Goal: Find specific page/section: Find specific page/section

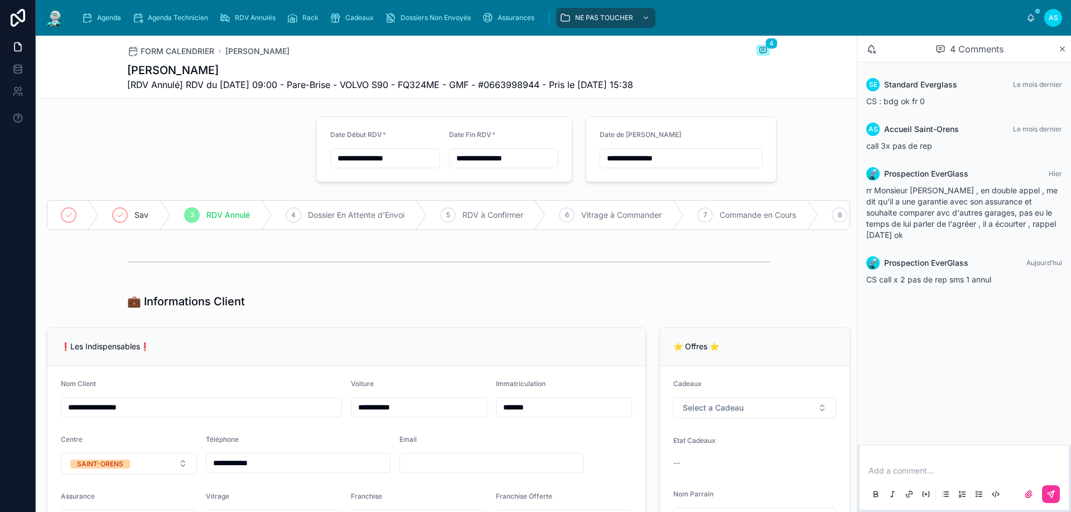
click at [111, 19] on span "Agenda" at bounding box center [109, 17] width 24 height 9
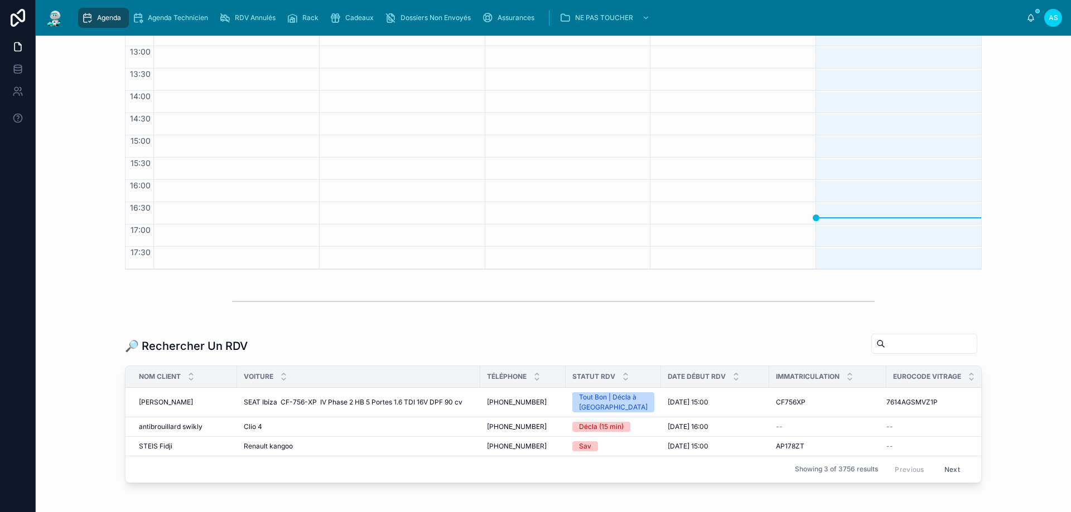
scroll to position [274, 0]
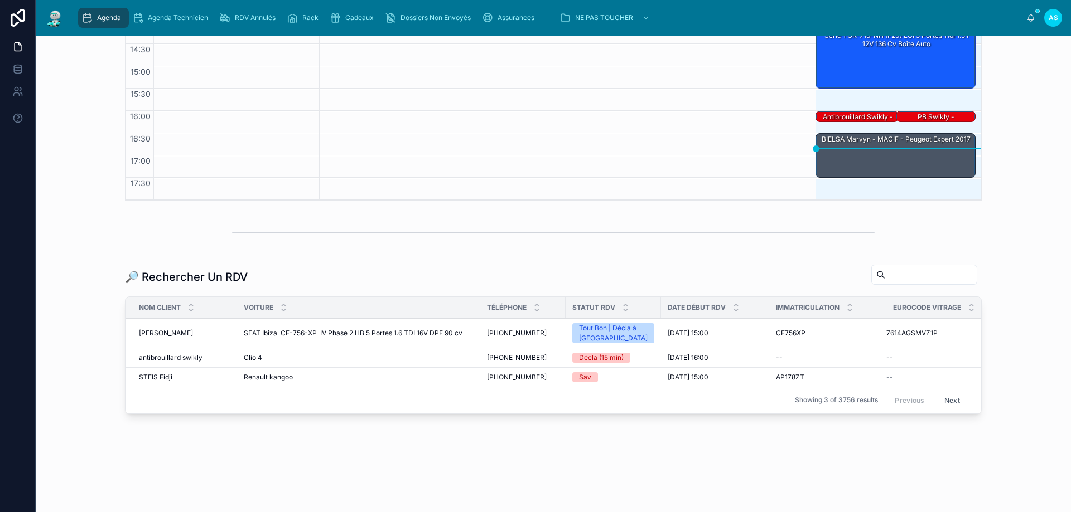
drag, startPoint x: 880, startPoint y: 280, endPoint x: 864, endPoint y: 304, distance: 28.1
click at [885, 280] on input "text" at bounding box center [930, 275] width 91 height 16
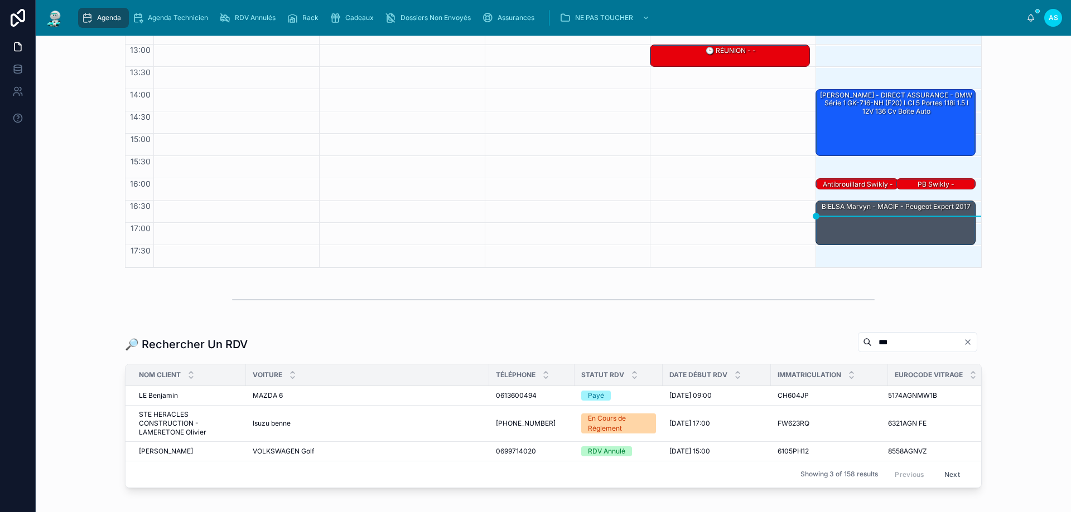
scroll to position [274, 0]
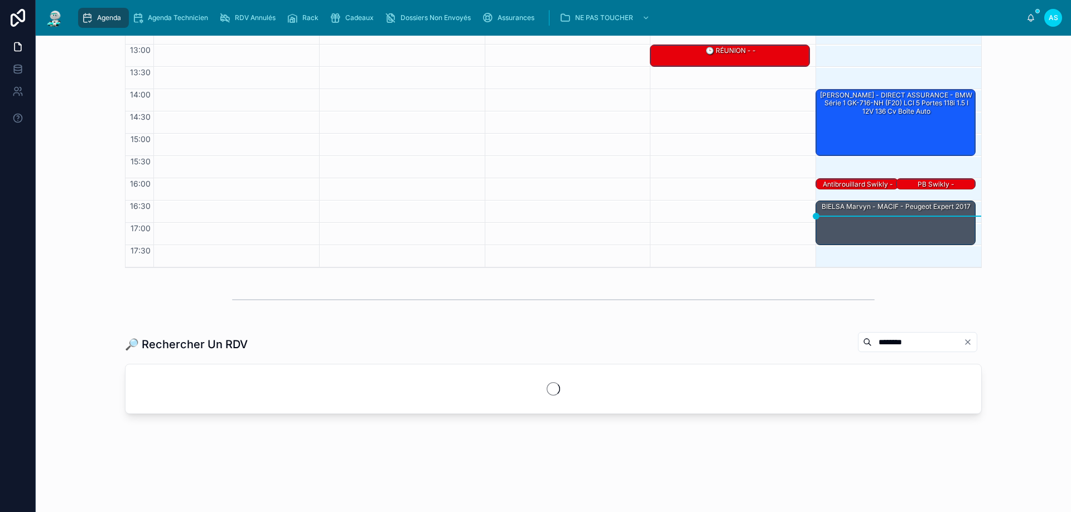
scroll to position [225, 0]
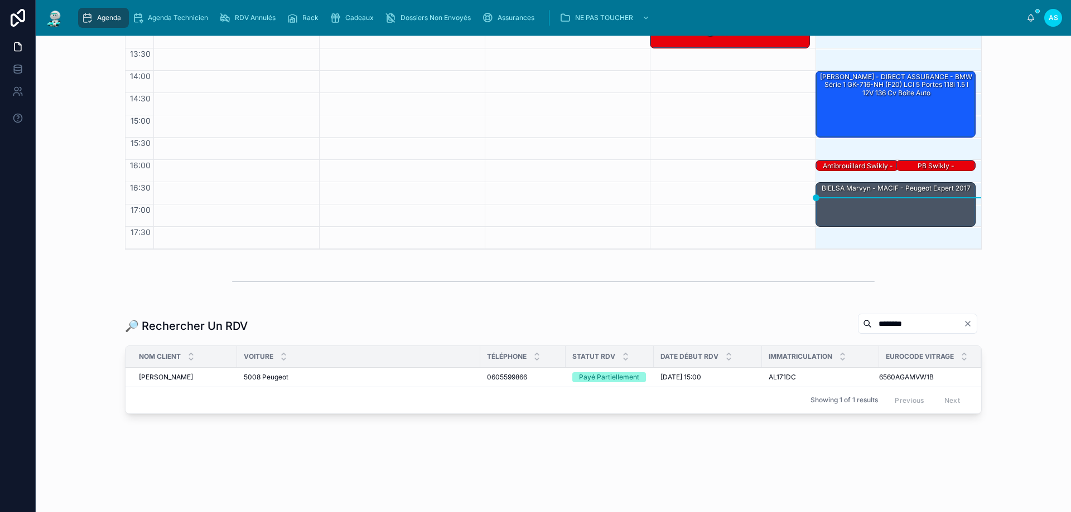
type input "********"
click at [181, 380] on span "[PERSON_NAME]" at bounding box center [166, 377] width 54 height 9
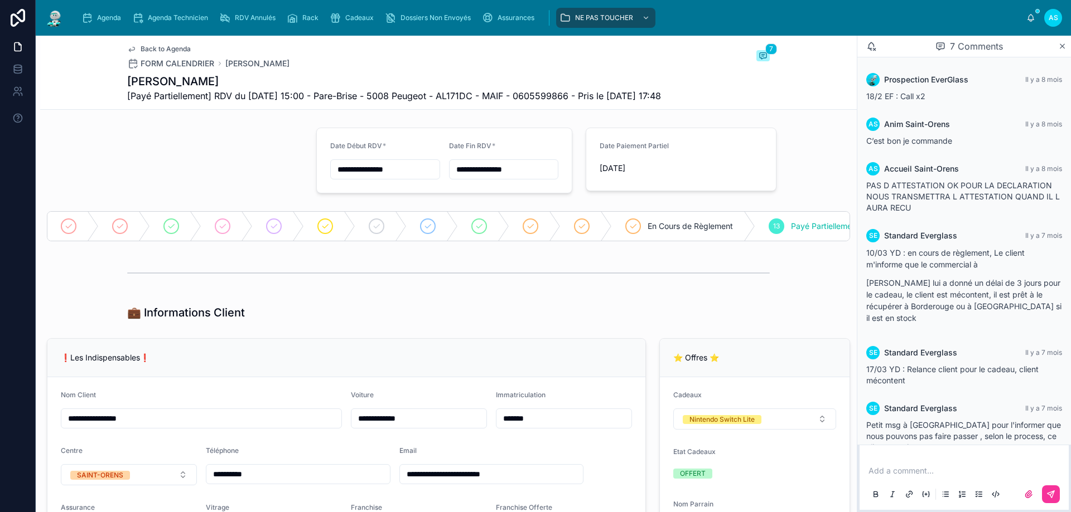
scroll to position [91, 0]
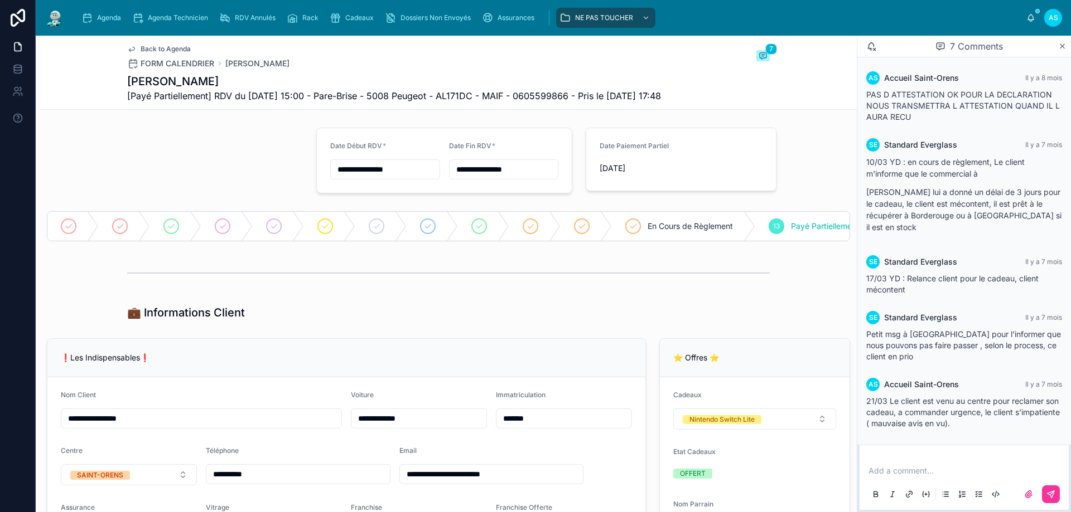
click at [105, 20] on span "Agenda" at bounding box center [109, 17] width 24 height 9
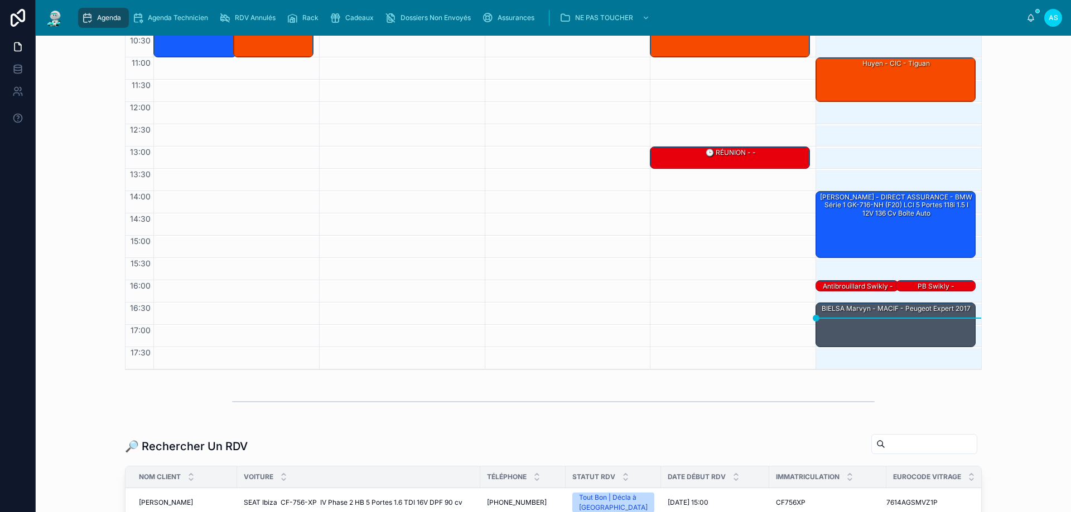
scroll to position [274, 0]
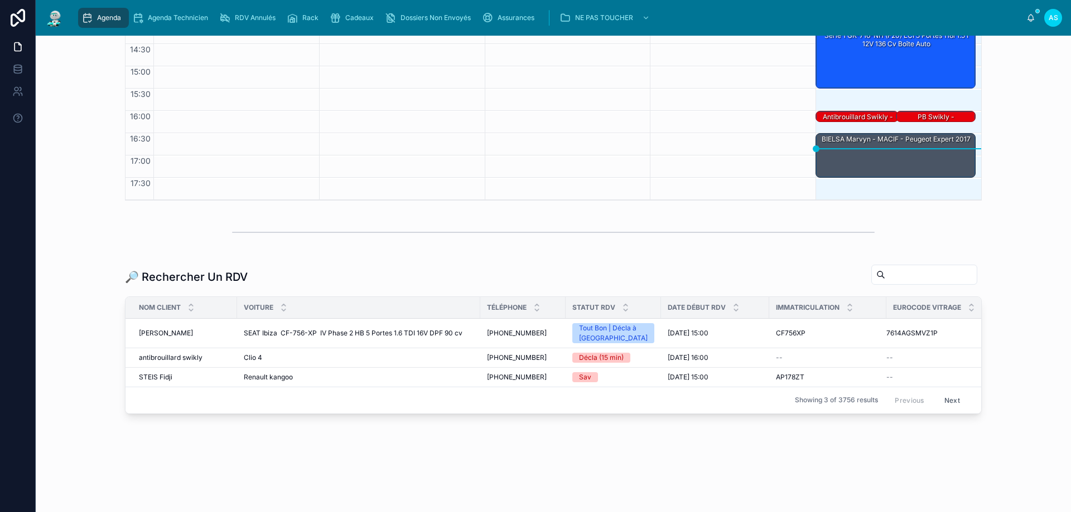
click at [898, 277] on input "text" at bounding box center [930, 275] width 91 height 16
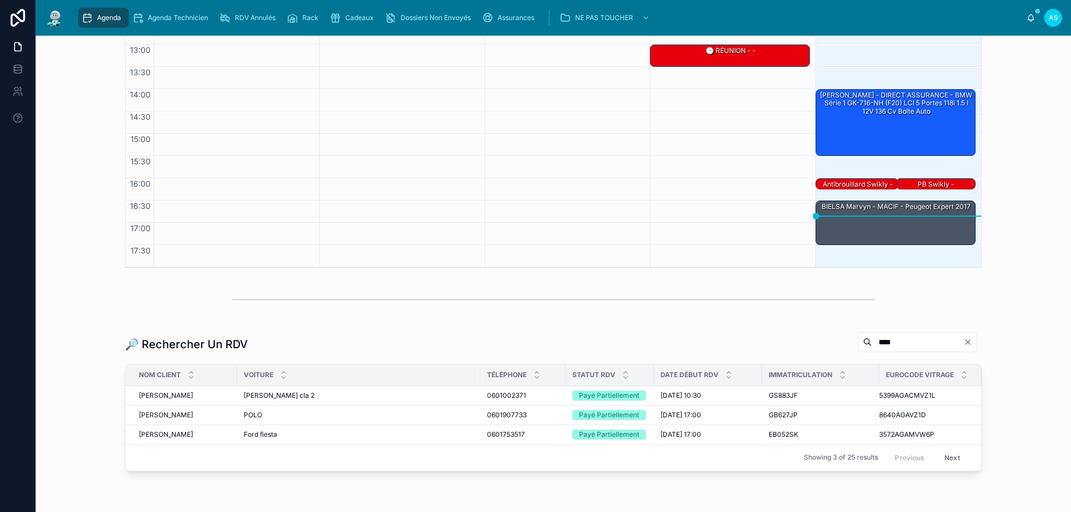
scroll to position [264, 0]
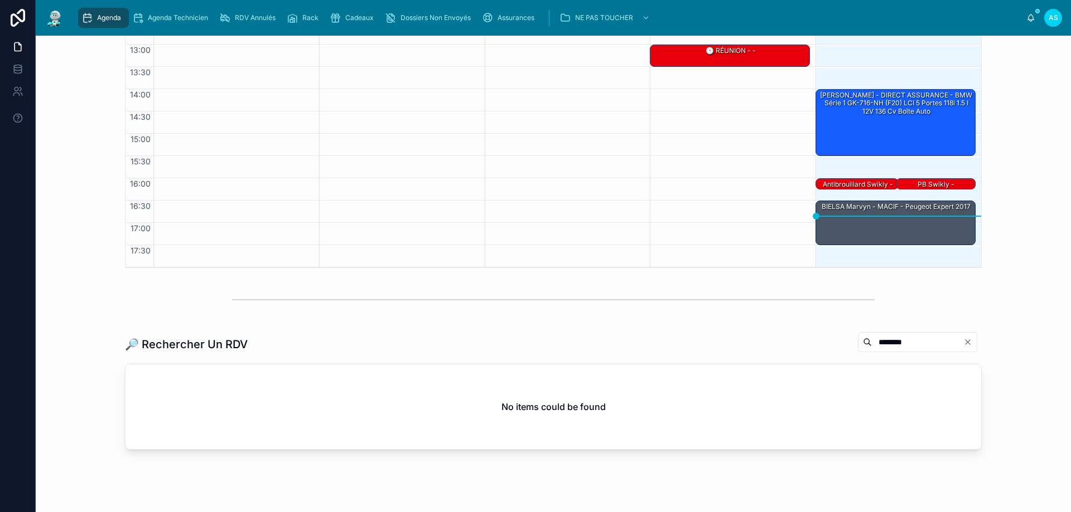
scroll to position [242, 0]
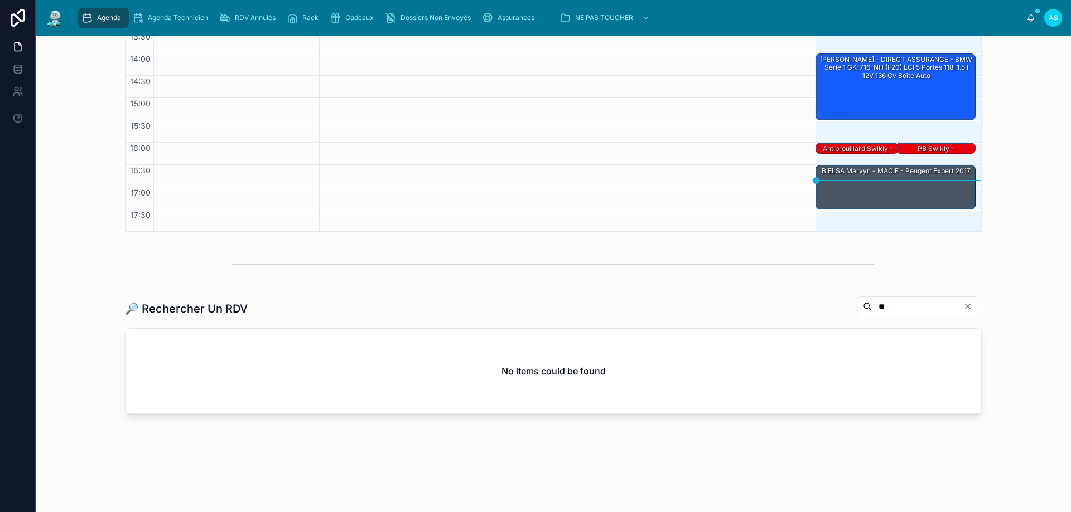
type input "*"
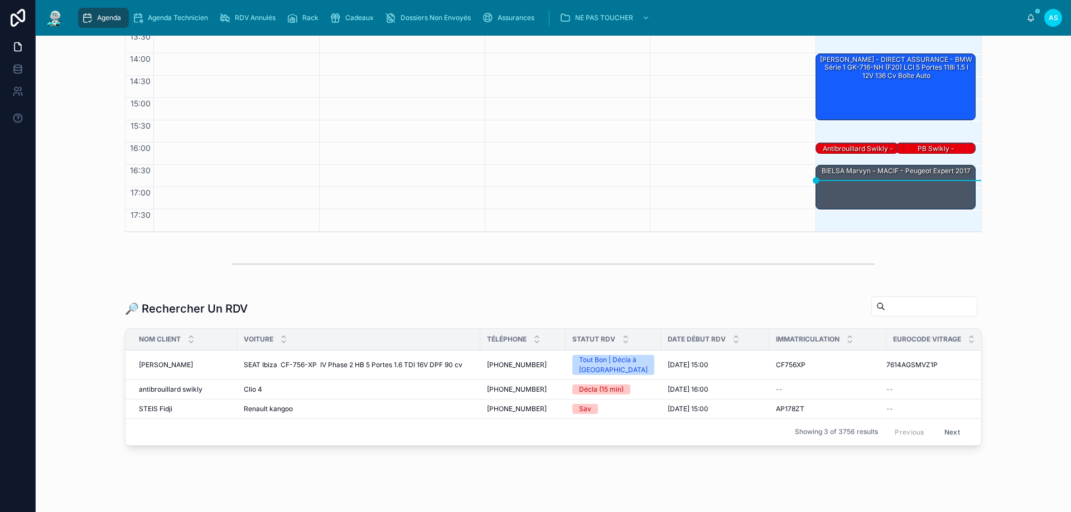
scroll to position [274, 0]
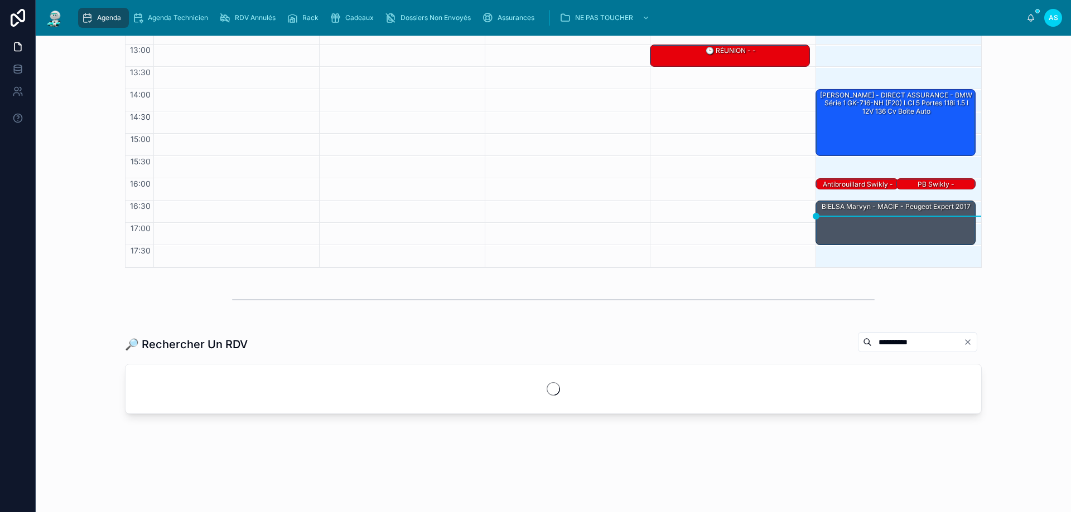
scroll to position [270, 0]
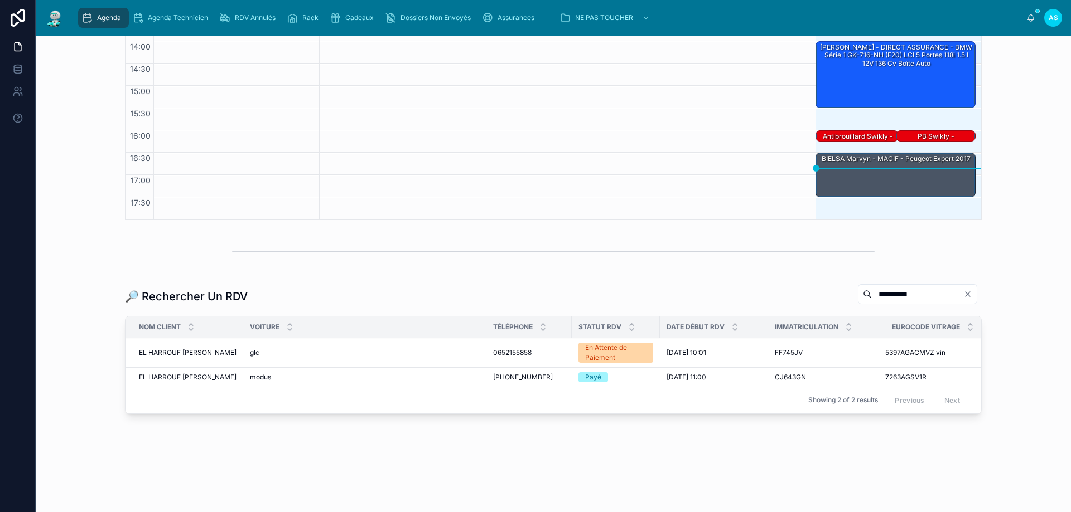
type input "**********"
click at [186, 373] on span "EL HARROUF [PERSON_NAME]" at bounding box center [188, 377] width 98 height 9
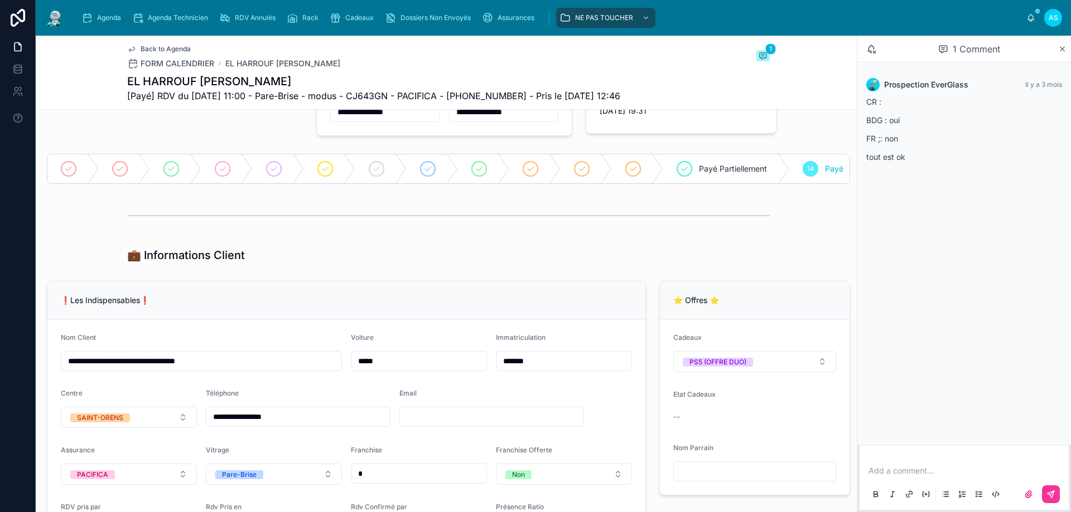
scroll to position [112, 0]
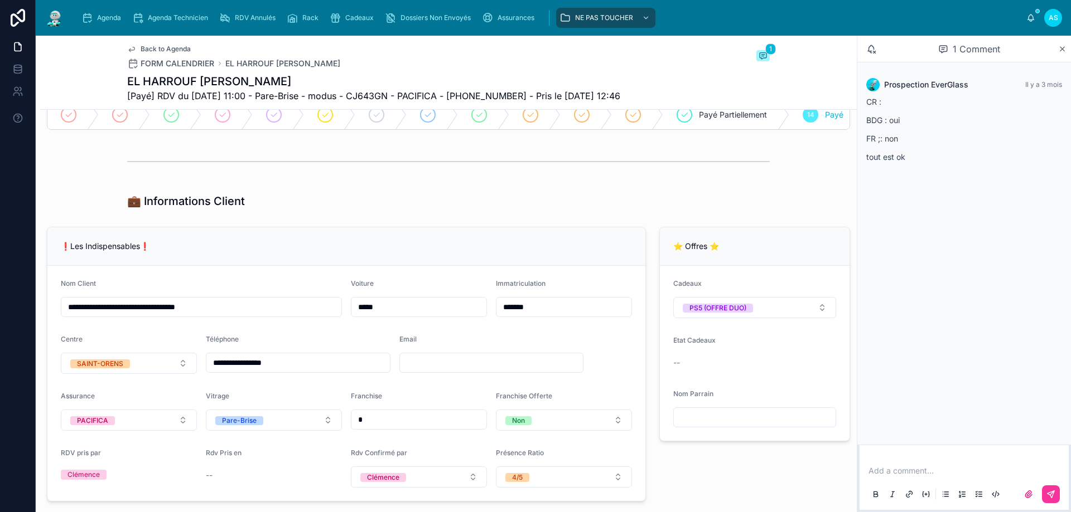
click at [754, 318] on button "PS5 (OFFRE DUO)" at bounding box center [754, 307] width 163 height 21
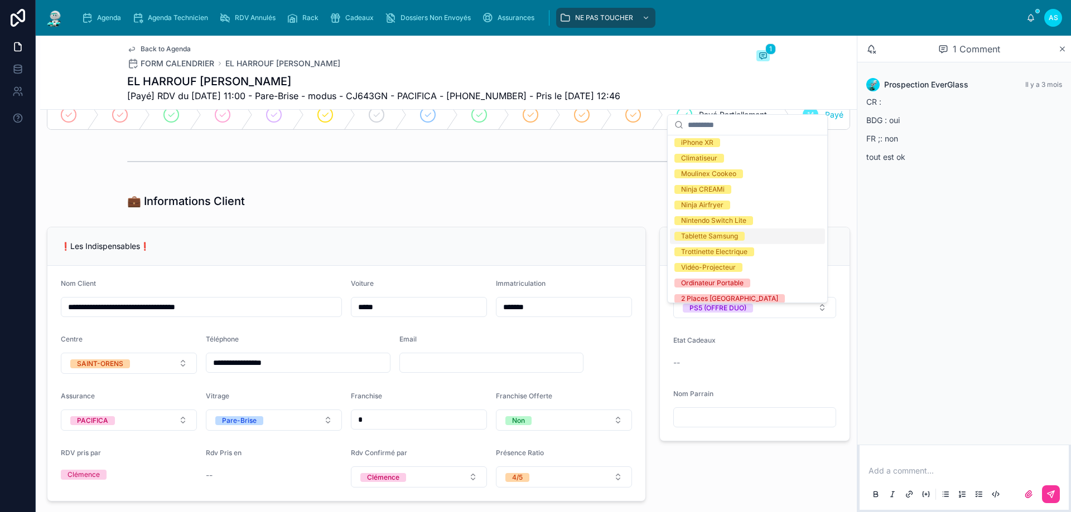
scroll to position [0, 0]
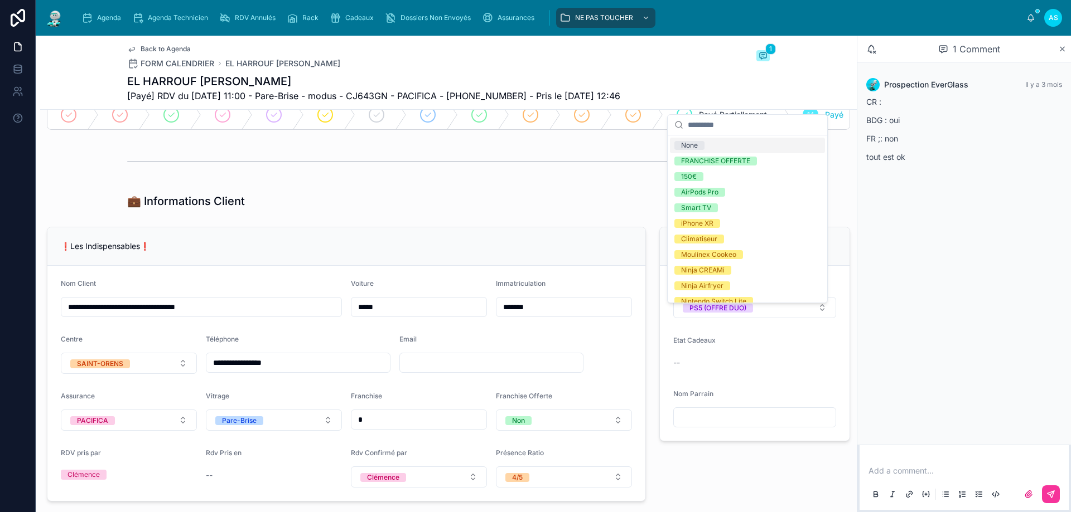
click at [713, 148] on div "None" at bounding box center [747, 146] width 155 height 16
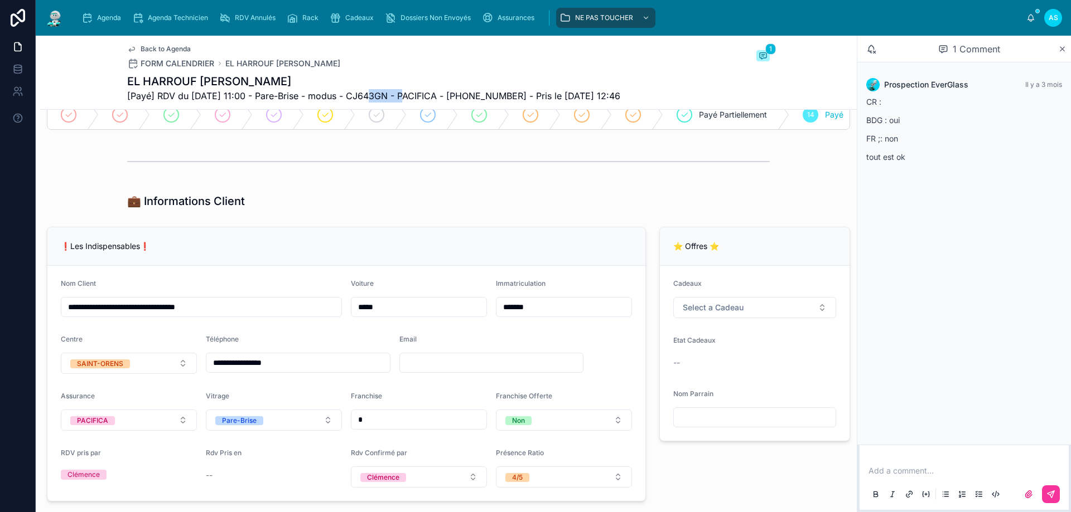
drag, startPoint x: 403, startPoint y: 95, endPoint x: 361, endPoint y: 95, distance: 41.8
click at [361, 95] on span "[Payé] RDV du [DATE] 11:00 - Pare-Brise - modus - CJ643GN - PACIFICA - [PHONE_N…" at bounding box center [373, 95] width 493 height 13
copy span "CJ643GN"
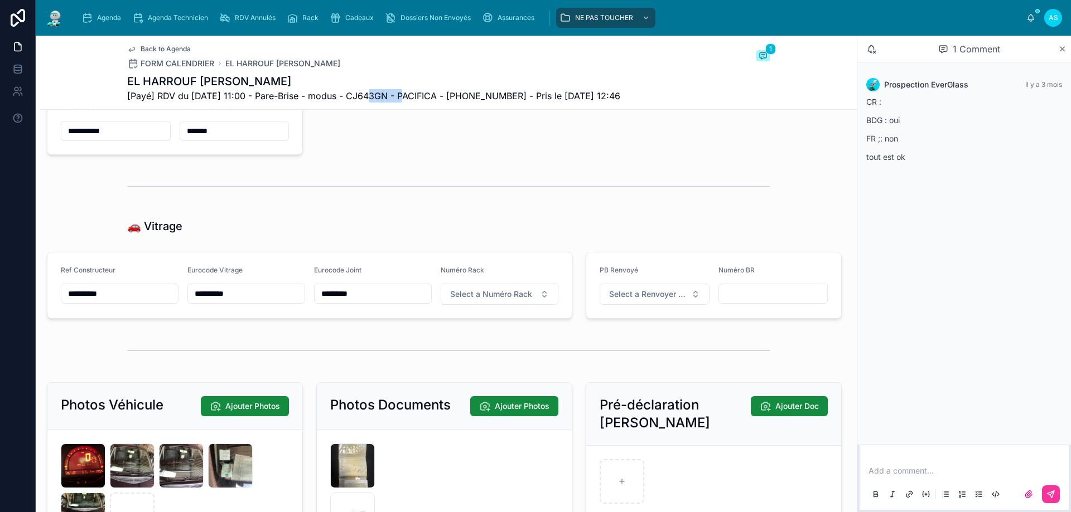
scroll to position [1282, 0]
